Goal: Information Seeking & Learning: Learn about a topic

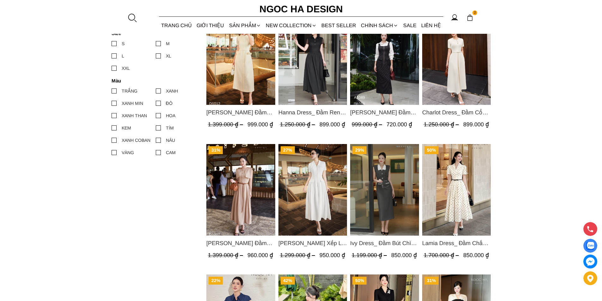
scroll to position [347, 0]
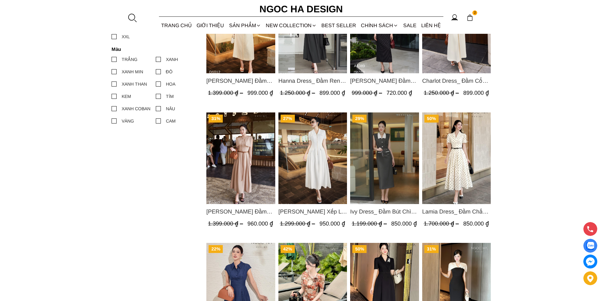
click at [386, 157] on img "Product image - Ivy Dress_ Đầm Bút Chì Vai Chờm Màu Ghi Mix Cổ Trắng D1005" at bounding box center [384, 158] width 69 height 92
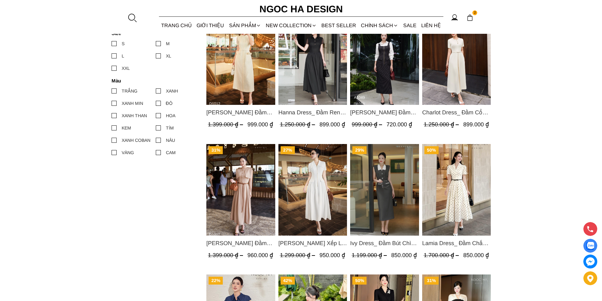
scroll to position [284, 0]
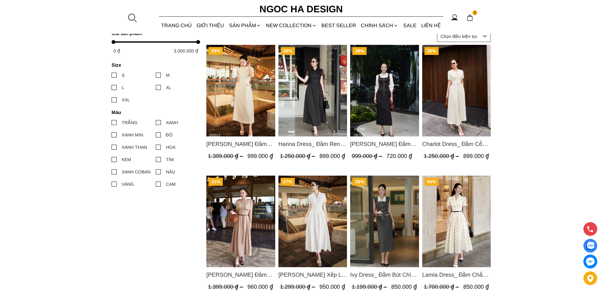
click at [311, 103] on img "Product image - Hanna Dress_ Đầm Ren Mix Vải Thô Màu Đen D1011" at bounding box center [312, 91] width 69 height 92
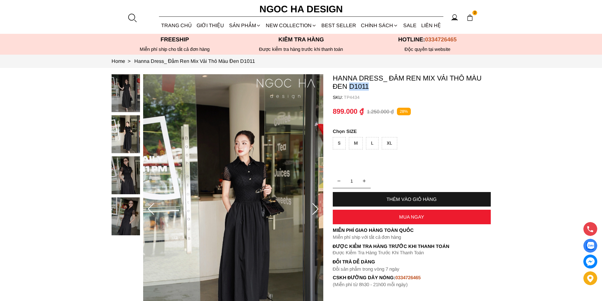
drag, startPoint x: 373, startPoint y: 85, endPoint x: 348, endPoint y: 88, distance: 24.8
click at [348, 88] on p "Hanna Dress_ Đầm Ren Mix Vải Thô Màu Đen D1011" at bounding box center [411, 82] width 158 height 16
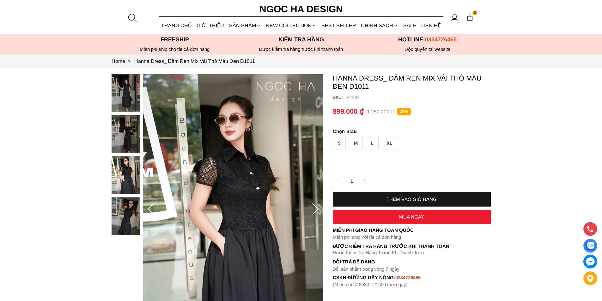
click at [131, 18] on div at bounding box center [131, 17] width 9 height 9
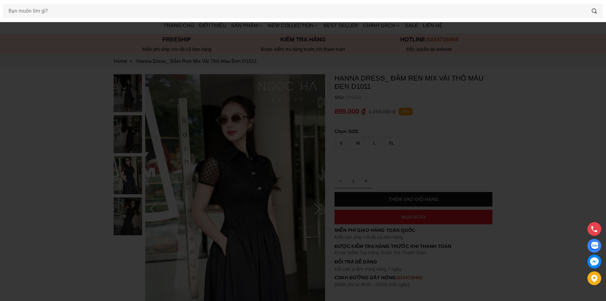
click at [141, 19] on div at bounding box center [303, 11] width 606 height 22
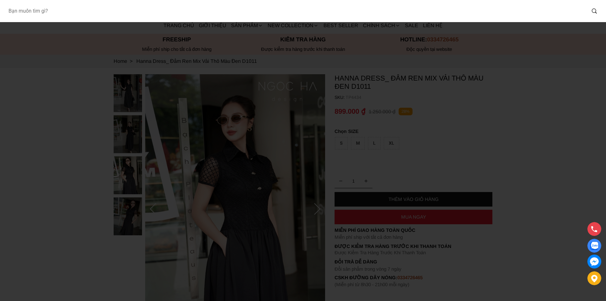
click at [135, 14] on input "Input search Bạn muốn tìm gì?" at bounding box center [294, 11] width 583 height 15
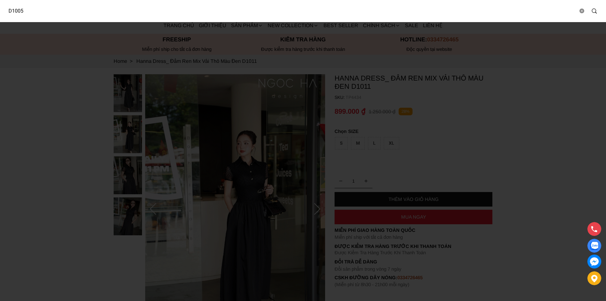
type input "D1005"
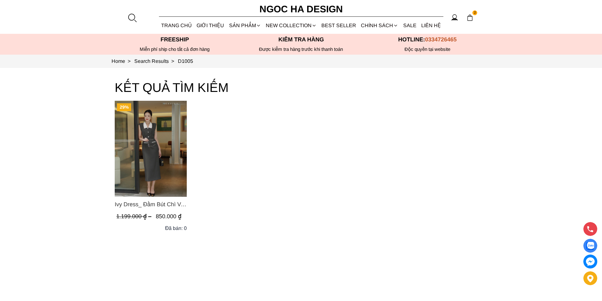
click at [145, 133] on img "Product image - Ivy Dress_ Đầm Bút Chì Vai Chờm Màu Ghi Mix Cổ Trắng D1005" at bounding box center [151, 149] width 72 height 96
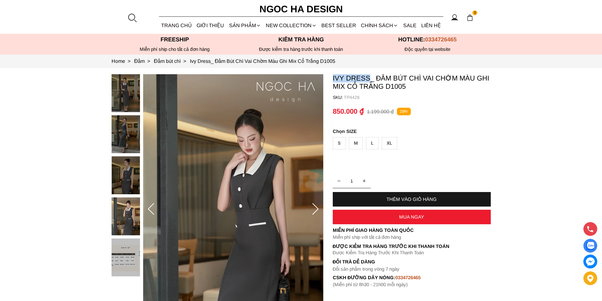
copy p "Ivy Dress"
drag, startPoint x: 330, startPoint y: 75, endPoint x: 369, endPoint y: 80, distance: 39.1
click at [369, 80] on section "Ivy Dress_ Đầm Bút Chì Vai Chờm Màu Ghi Mix Cổ Trắng D1005 SKU: TP4426 1 THÊM V…" at bounding box center [301, 209] width 602 height 283
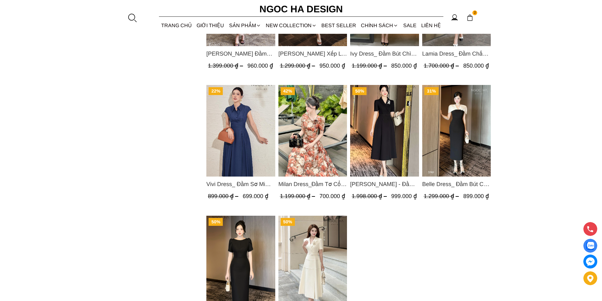
scroll to position [410, 0]
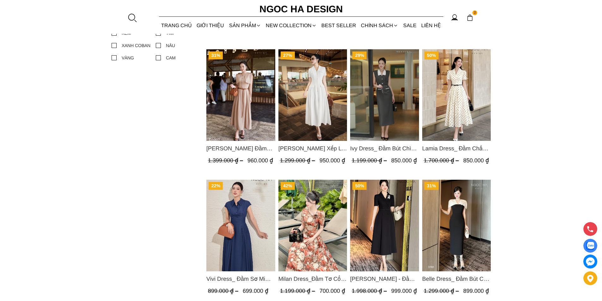
click at [324, 213] on img "Product image - Milan Dress_Đầm Tơ Cổ Tròn Đính Hoa, Tùng Xếp Ly D893" at bounding box center [312, 226] width 69 height 92
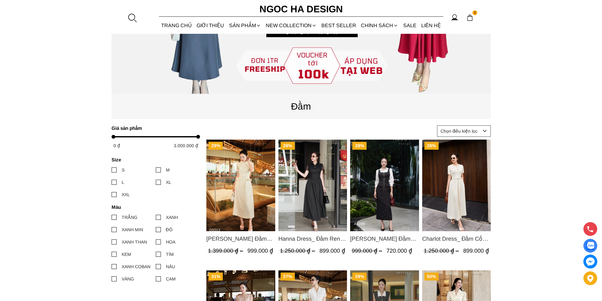
scroll to position [0, 0]
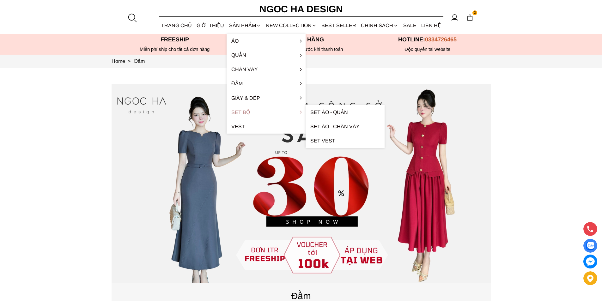
click at [242, 111] on link "Set Bộ" at bounding box center [265, 112] width 79 height 14
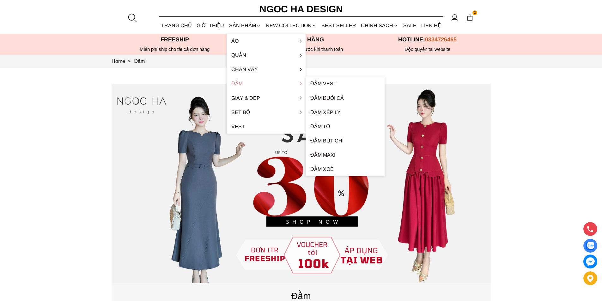
click at [244, 82] on link "Đầm" at bounding box center [265, 83] width 79 height 14
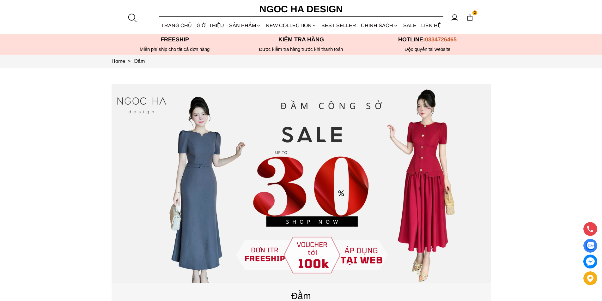
scroll to position [284, 0]
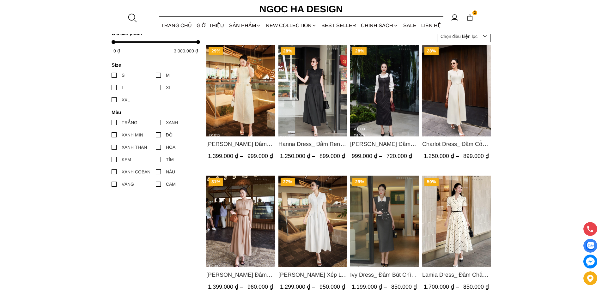
click at [243, 100] on img "Product image - Catherine Dress_ Đầm Ren Đính Hoa Túi Màu Kem D1012" at bounding box center [240, 91] width 69 height 92
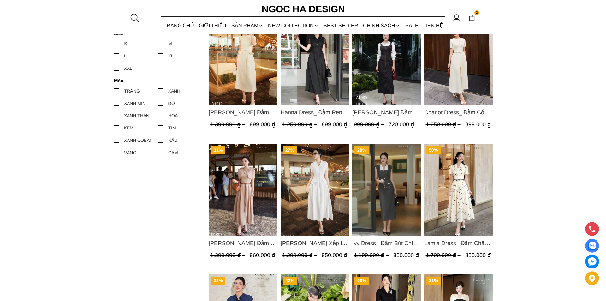
scroll to position [568, 0]
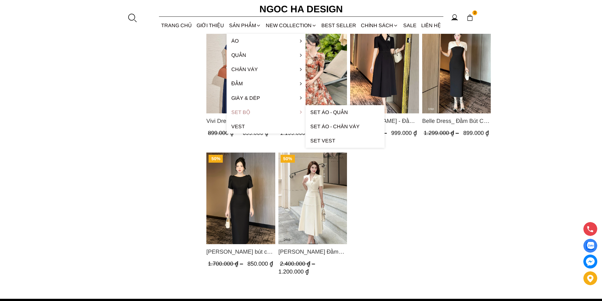
click at [256, 112] on link "Set Bộ" at bounding box center [265, 112] width 79 height 14
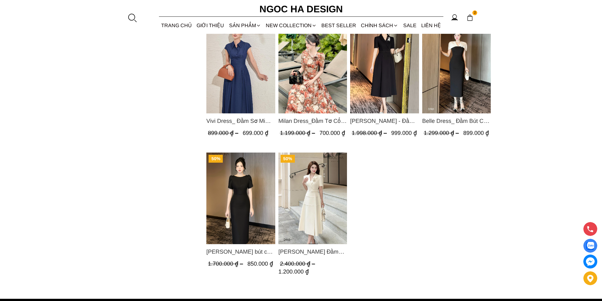
click at [132, 14] on div at bounding box center [131, 17] width 9 height 9
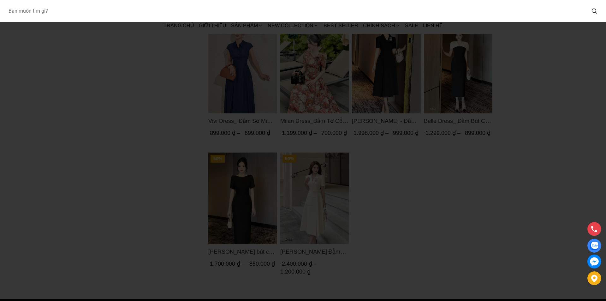
click at [143, 15] on input "Input search Bạn muốn tìm gì?" at bounding box center [294, 11] width 583 height 15
type input "D1006"
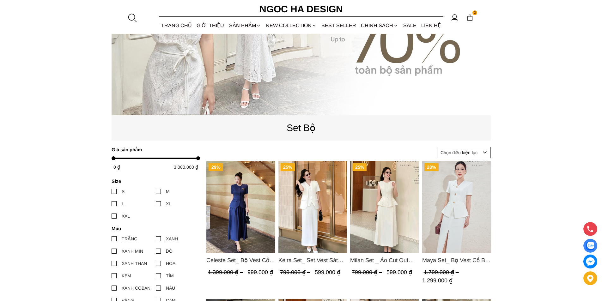
scroll to position [95, 0]
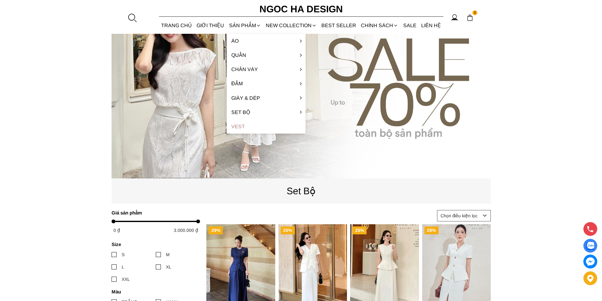
click at [249, 127] on link "Vest" at bounding box center [265, 126] width 79 height 14
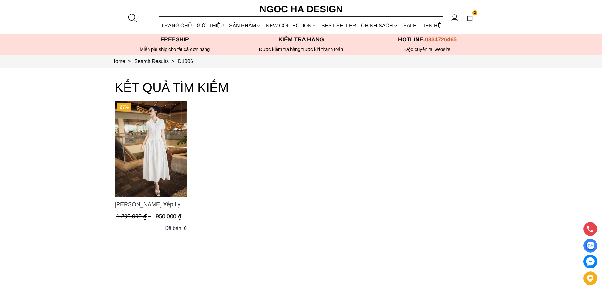
click at [145, 142] on img "Product image - Ella Dress_Đầm Xếp Ly Xòe Khóa Đồng Màu Trắng D1006" at bounding box center [151, 149] width 72 height 96
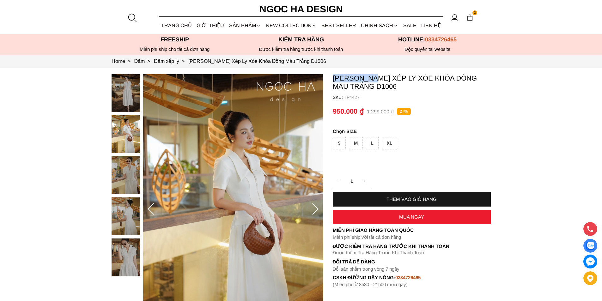
copy p "[PERSON_NAME]"
drag, startPoint x: 329, startPoint y: 77, endPoint x: 374, endPoint y: 79, distance: 45.8
click at [374, 79] on section "[PERSON_NAME] Xếp Ly Xòe Khóa Đồng Màu Trắng D1006 SKU: TP4427 1 THÊM VÀO GIỎ H…" at bounding box center [301, 209] width 602 height 283
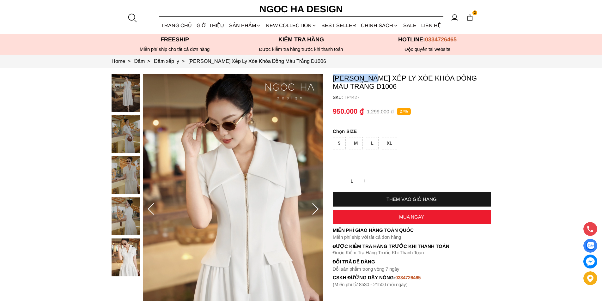
copy p "[PERSON_NAME]"
